Goal: Obtain resource: Download file/media

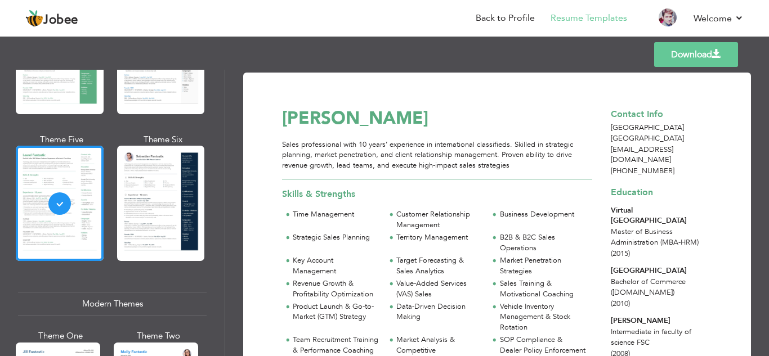
scroll to position [923, 0]
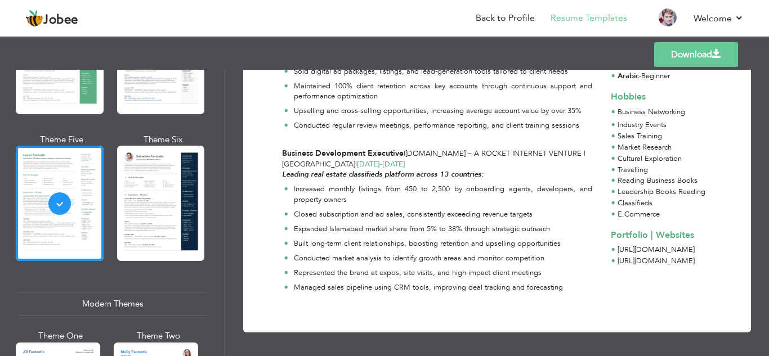
drag, startPoint x: 224, startPoint y: 135, endPoint x: 223, endPoint y: 65, distance: 70.4
click at [223, 65] on div "Templates Download Professional Themes Theme One Theme Two Theme Three Theme Fo…" at bounding box center [384, 195] width 769 height 323
click at [503, 20] on link "Back to Profile" at bounding box center [505, 18] width 59 height 13
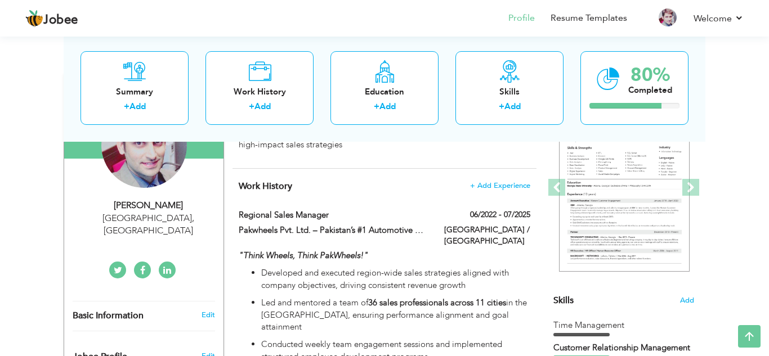
scroll to position [141, 0]
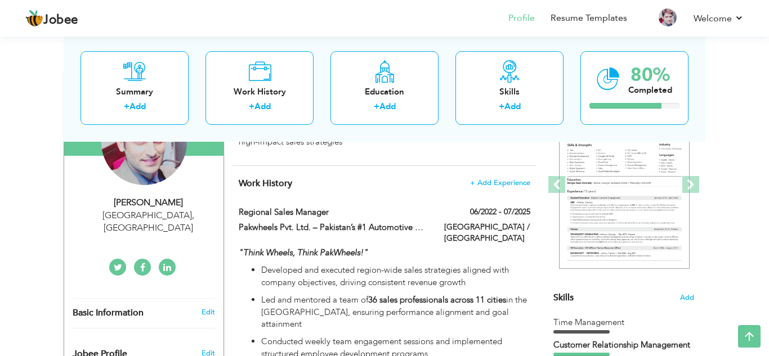
click at [184, 190] on div "Change Remove" at bounding box center [144, 148] width 142 height 97
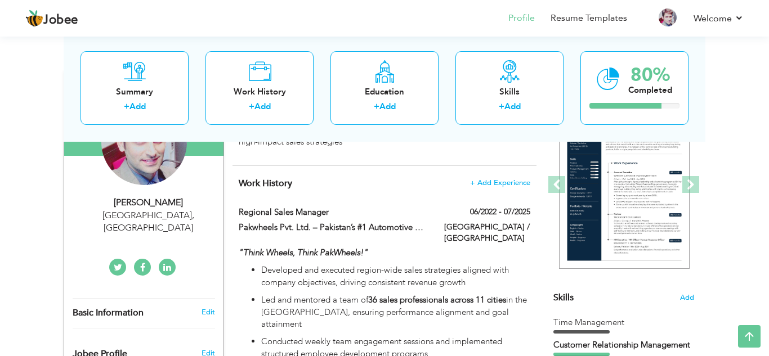
click at [171, 204] on div "[PERSON_NAME]" at bounding box center [148, 202] width 151 height 13
type input "[PERSON_NAME]"
type input "Shehzad"
type input "[PHONE_NUMBER]"
select select "number:178"
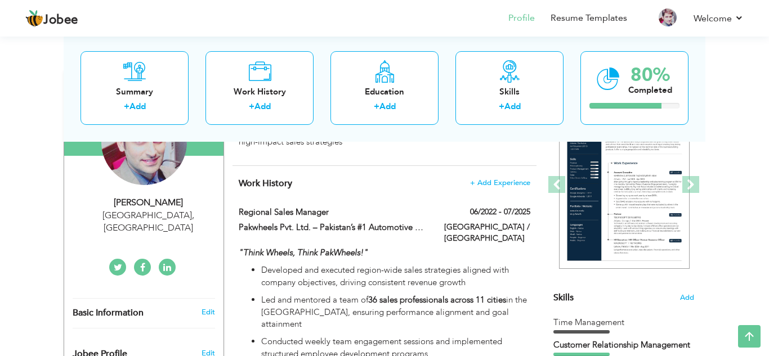
type input "[GEOGRAPHIC_DATA]"
select select "number:12"
type input "[URL][DOMAIN_NAME]"
type input "[URL][DOMAIN_NAME][PERSON_NAME]"
type input "[URL][DOMAIN_NAME]"
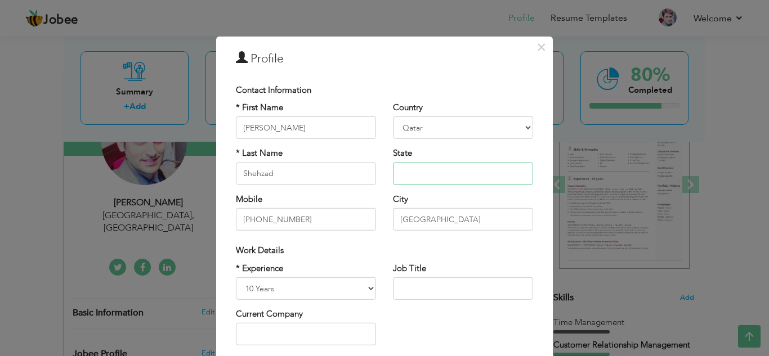
click at [419, 170] on input "text" at bounding box center [463, 174] width 140 height 23
paste input "valid [GEOGRAPHIC_DATA] ID"
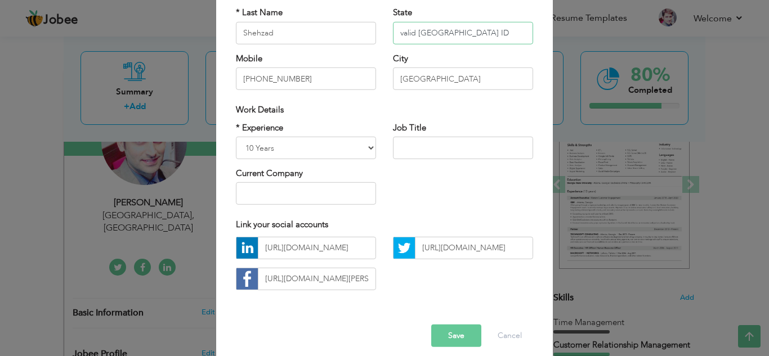
scroll to position [151, 0]
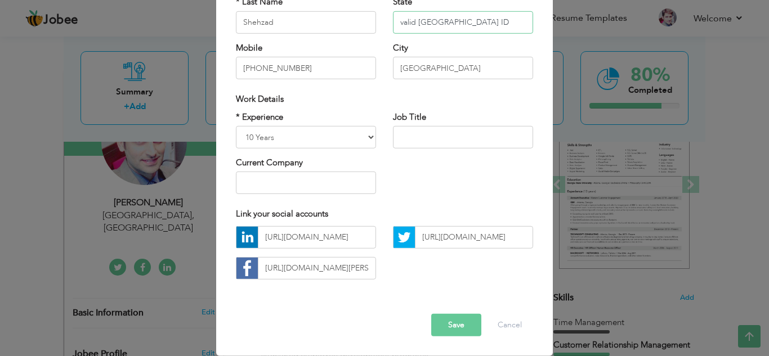
type input "valid [GEOGRAPHIC_DATA] ID"
click at [465, 322] on button "Save" at bounding box center [456, 325] width 50 height 23
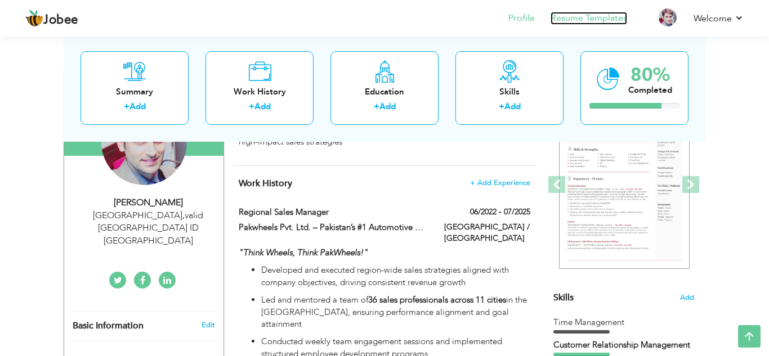
click at [583, 14] on link "Resume Templates" at bounding box center [589, 18] width 77 height 13
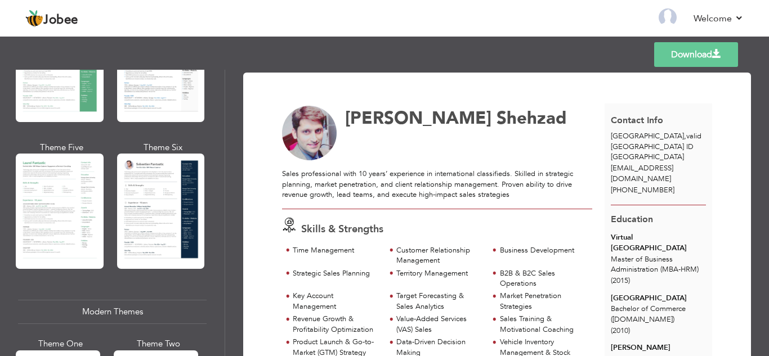
scroll to position [295, 0]
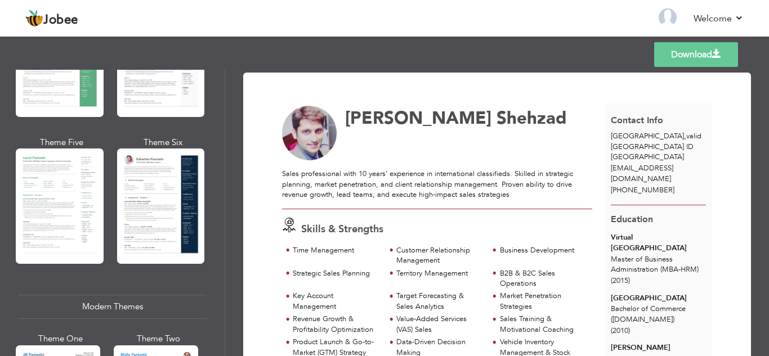
click at [63, 212] on div "Professional Themes Theme One Theme Two Theme Three Theme Four" at bounding box center [384, 213] width 769 height 287
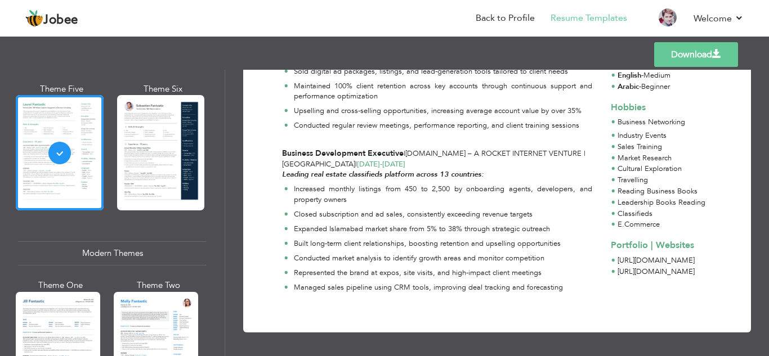
scroll to position [346, 0]
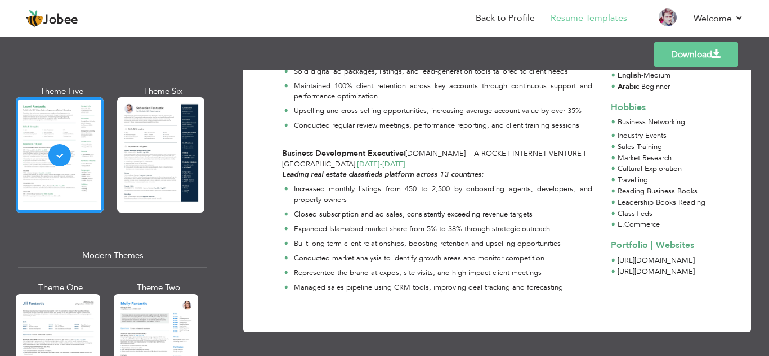
click at [683, 50] on link "Download" at bounding box center [696, 54] width 84 height 25
